Goal: Task Accomplishment & Management: Manage account settings

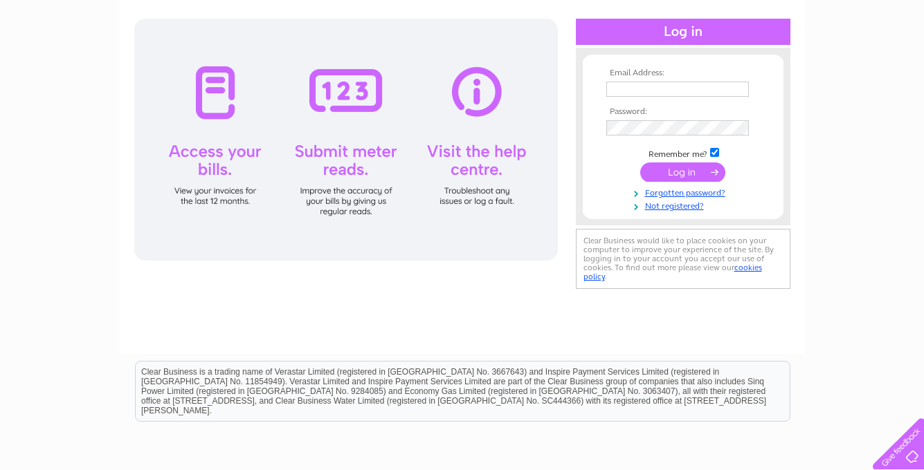
scroll to position [138, 0]
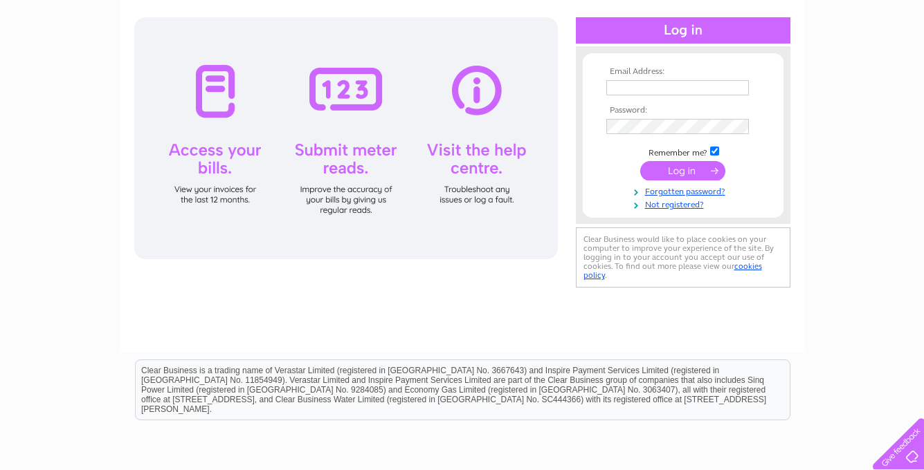
type input "[EMAIL_ADDRESS][DOMAIN_NAME]"
click at [691, 176] on input "submit" at bounding box center [682, 170] width 85 height 19
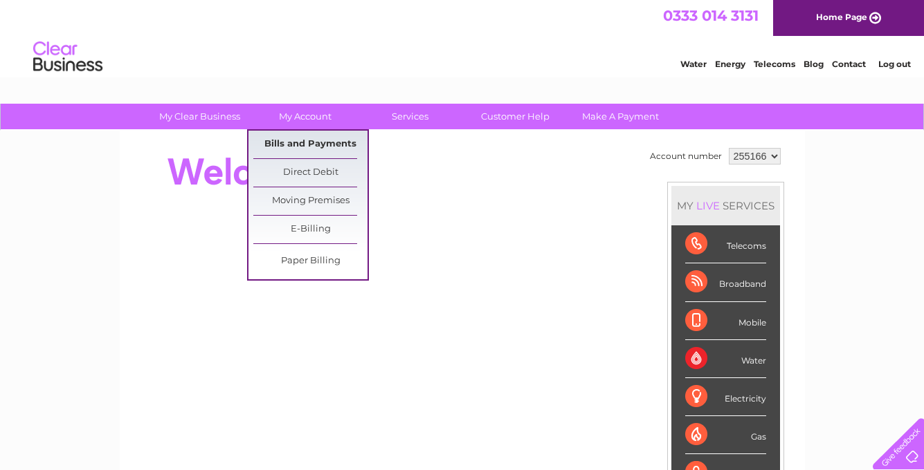
click at [306, 143] on link "Bills and Payments" at bounding box center [310, 145] width 114 height 28
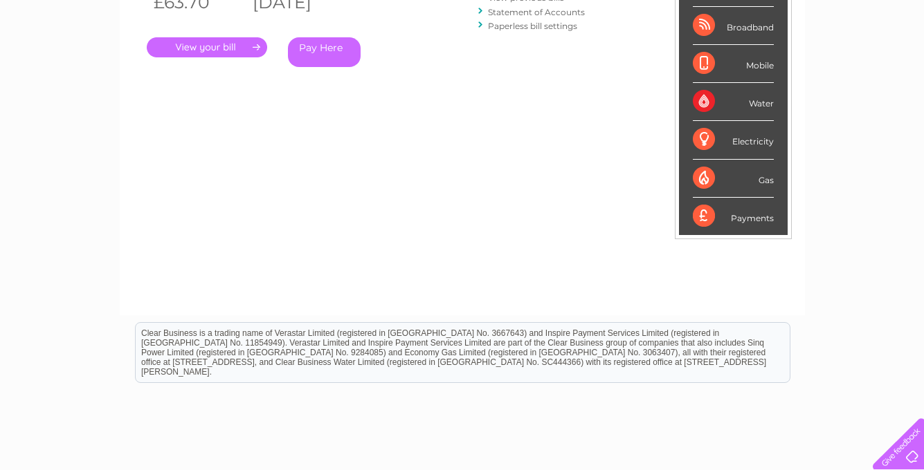
scroll to position [19, 0]
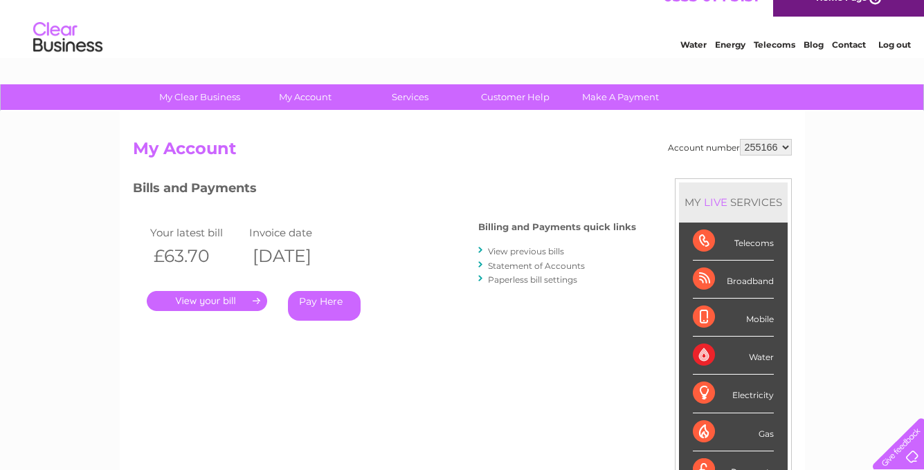
click at [217, 296] on link "." at bounding box center [207, 301] width 120 height 20
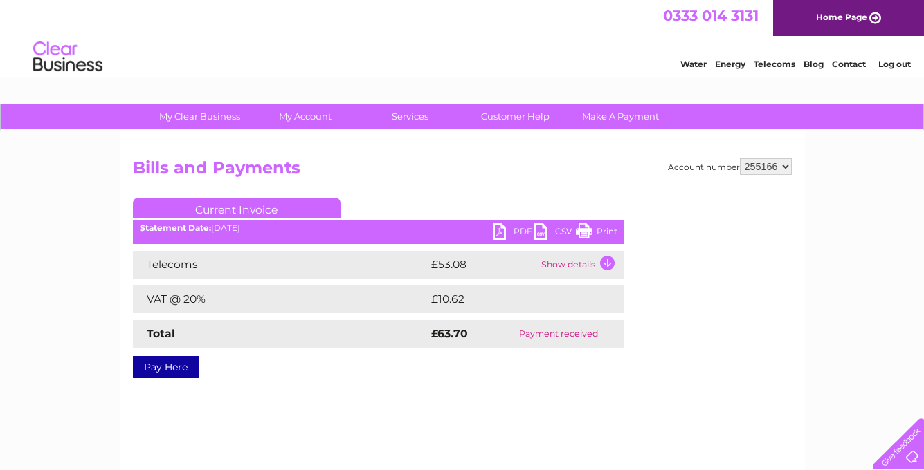
click at [512, 230] on link "PDF" at bounding box center [514, 233] width 42 height 20
